Goal: Task Accomplishment & Management: Use online tool/utility

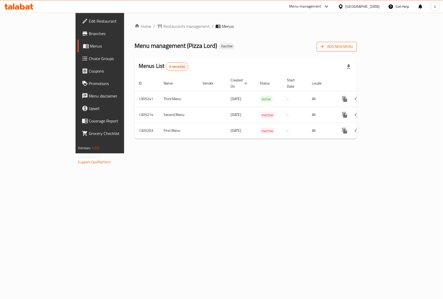
click at [353, 48] on span "Add New Menu" at bounding box center [337, 46] width 32 height 6
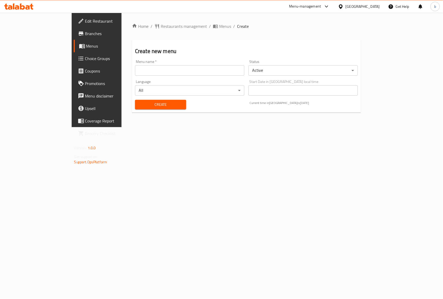
click at [178, 71] on input "text" at bounding box center [189, 70] width 109 height 10
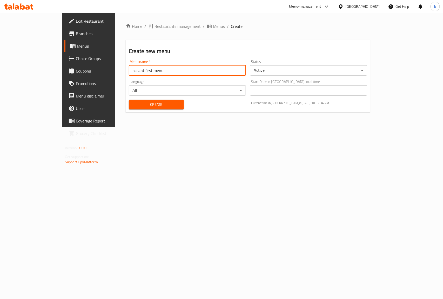
type input "basant first menu"
click at [143, 107] on span "Create" at bounding box center [156, 104] width 46 height 6
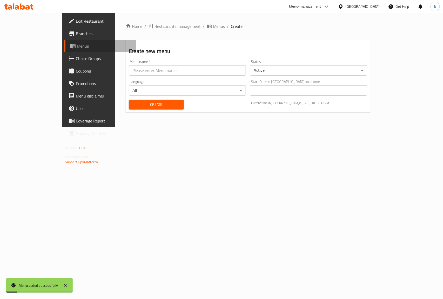
click at [77, 44] on span "Menus" at bounding box center [104, 46] width 55 height 6
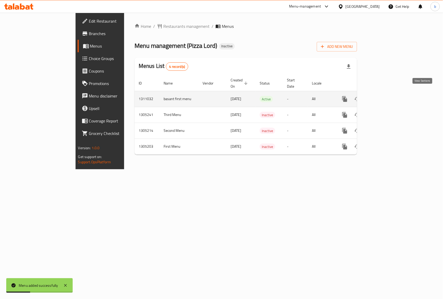
click at [385, 96] on icon "enhanced table" at bounding box center [382, 99] width 6 height 6
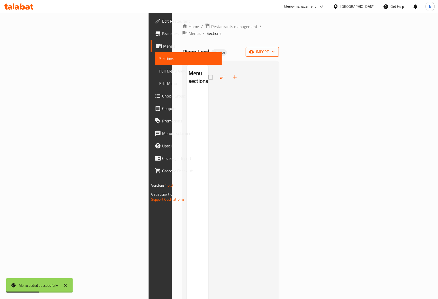
click at [275, 49] on span "import" at bounding box center [262, 52] width 25 height 6
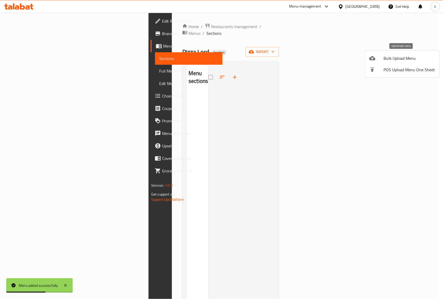
click at [409, 57] on span "Bulk Upload Menu" at bounding box center [409, 58] width 51 height 6
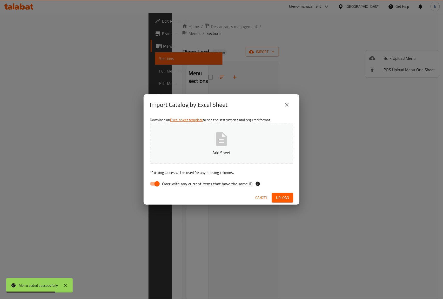
click at [163, 183] on span "Overwrite any current items that have the same ID." at bounding box center [207, 183] width 91 height 6
click at [163, 183] on input "Overwrite any current items that have the same ID." at bounding box center [157, 184] width 30 height 10
checkbox input "false"
click at [210, 147] on button "Add Sheet" at bounding box center [221, 143] width 143 height 41
click at [281, 196] on span "Upload" at bounding box center [282, 197] width 13 height 6
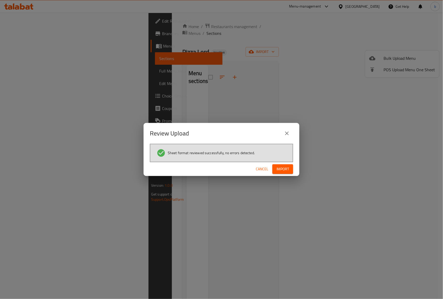
click at [280, 167] on span "Import" at bounding box center [282, 169] width 12 height 6
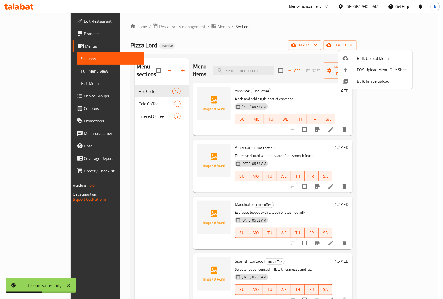
click at [33, 71] on div at bounding box center [221, 149] width 443 height 299
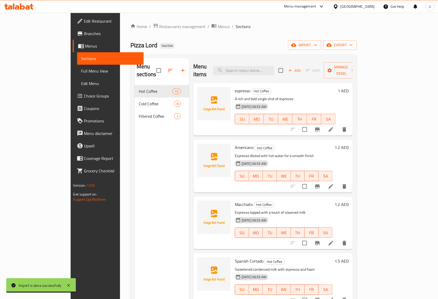
click at [81, 69] on span "Full Menu View" at bounding box center [110, 71] width 58 height 6
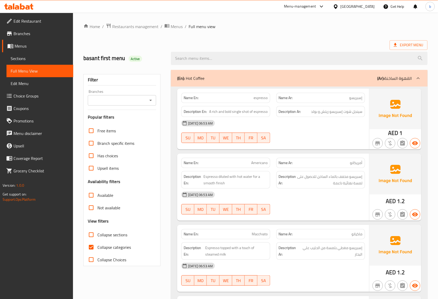
click at [93, 248] on input "Collapse categories" at bounding box center [91, 247] width 12 height 12
checkbox input "false"
click at [411, 46] on span "Export Menu" at bounding box center [409, 45] width 30 height 6
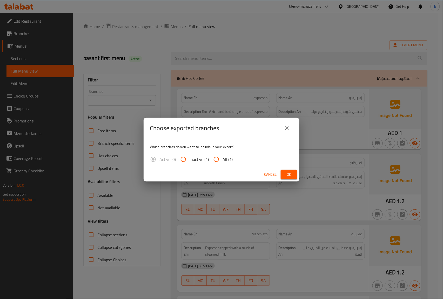
click at [217, 160] on input "All (1)" at bounding box center [216, 159] width 12 height 12
radio input "true"
click at [287, 171] on span "Ok" at bounding box center [289, 174] width 8 height 6
